Goal: Register for event/course

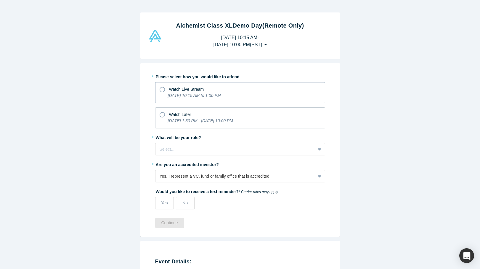
click at [229, 87] on div "Watch Live Stream" at bounding box center [240, 88] width 161 height 8
click at [0, 0] on input "Watch Live Stream [DATE] 10:15 AM to 1:00 PM" at bounding box center [0, 0] width 0 height 0
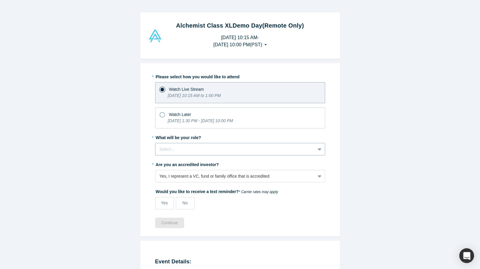
click at [201, 147] on div at bounding box center [235, 148] width 151 height 7
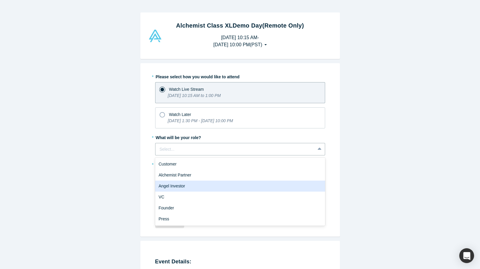
click at [181, 187] on div "Angel Investor" at bounding box center [240, 185] width 170 height 11
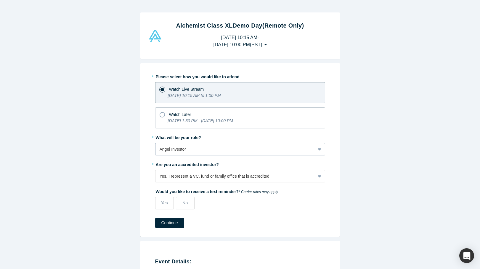
click at [183, 150] on div at bounding box center [235, 148] width 151 height 7
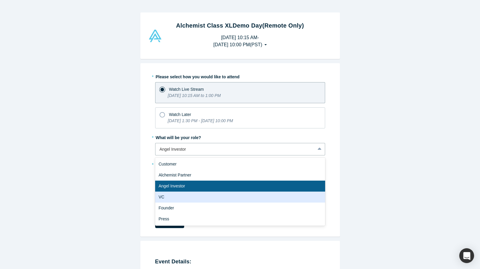
click at [176, 195] on div "VC" at bounding box center [240, 196] width 170 height 11
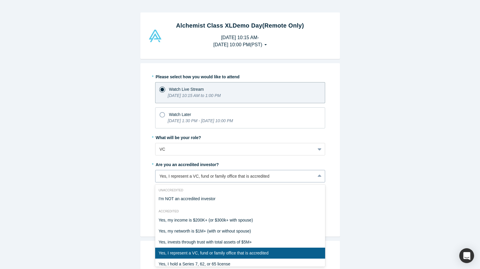
click at [178, 177] on div "* Please select how you would like to attend Watch Live Stream [DATE] 10:15 AM …" at bounding box center [240, 143] width 170 height 142
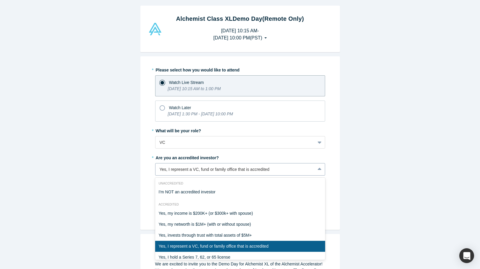
click at [176, 171] on div "Yes, I represent a VC, fund or family office that is accredited" at bounding box center [235, 169] width 151 height 6
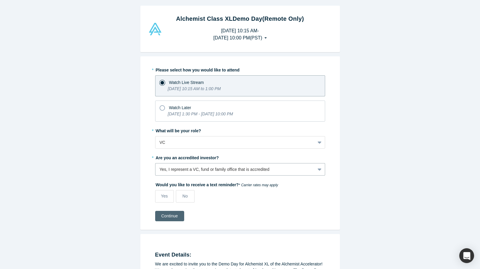
click at [166, 217] on button "Continue" at bounding box center [169, 216] width 29 height 10
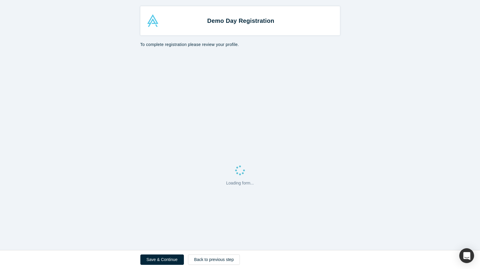
select select "US"
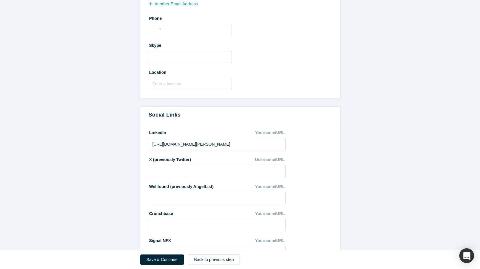
scroll to position [272, 0]
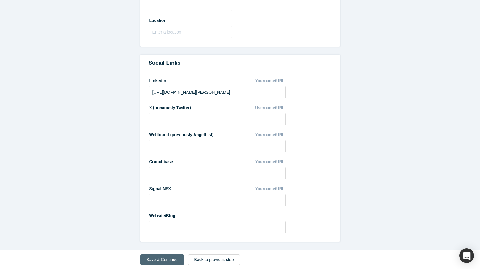
click at [165, 261] on button "Save & Continue" at bounding box center [162, 259] width 44 height 10
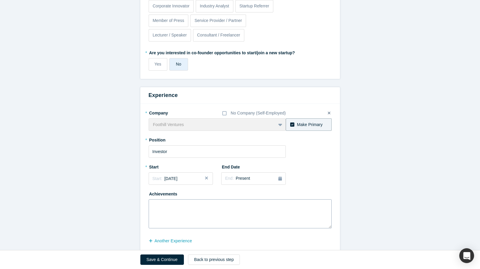
scroll to position [226, 0]
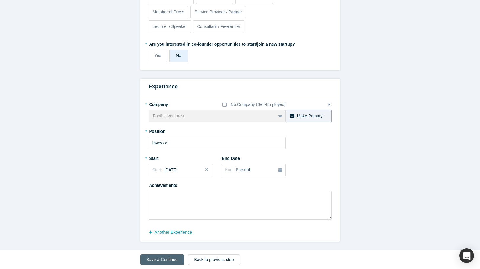
click at [173, 261] on button "Save & Continue" at bounding box center [162, 259] width 44 height 10
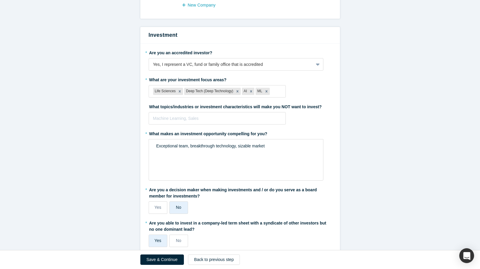
scroll to position [106, 0]
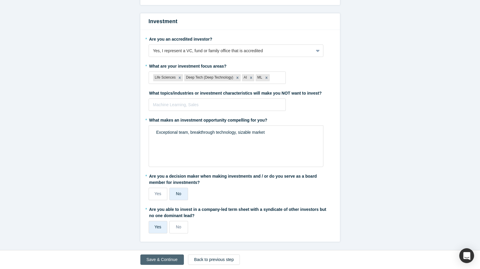
click at [169, 260] on button "Save & Continue" at bounding box center [162, 259] width 44 height 10
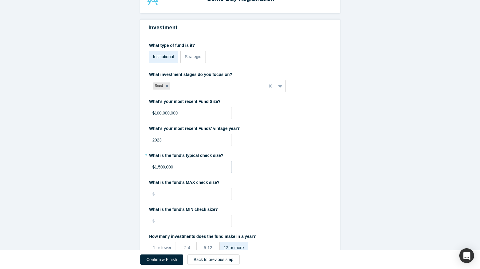
scroll to position [25, 0]
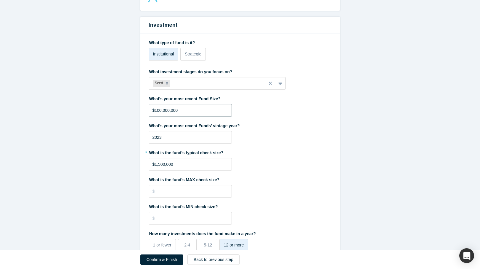
click at [157, 112] on input "$100,000,000" at bounding box center [190, 110] width 83 height 12
type input "$110,000,000"
click at [317, 141] on div "What's your most recent Funds' vintage year? 2023" at bounding box center [240, 132] width 183 height 23
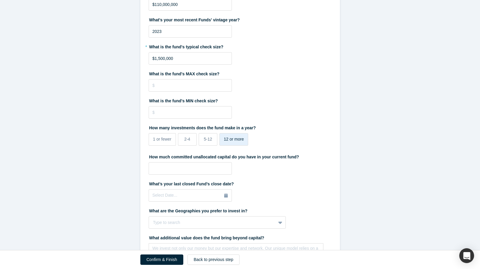
scroll to position [132, 0]
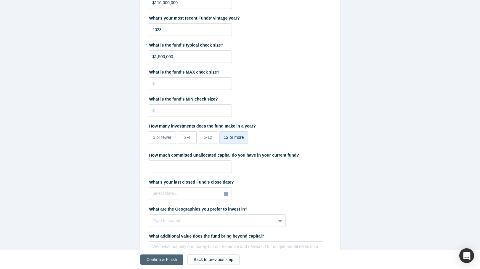
click at [166, 261] on button "Confirm & Finish" at bounding box center [161, 259] width 43 height 10
